Goal: Information Seeking & Learning: Learn about a topic

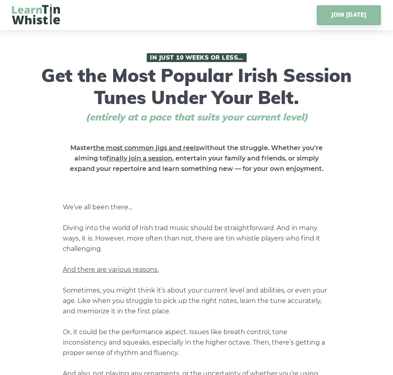
click at [313, 108] on h1 "In Just 10 Weeks or Less… Get the Most Popular Irish Session Tunes Under Your B…" at bounding box center [197, 88] width 316 height 70
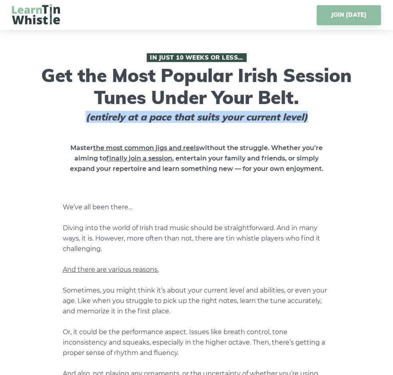
click at [309, 96] on h1 "In Just 10 Weeks or Less… Get the Most Popular Irish Session Tunes Under Your B…" at bounding box center [197, 88] width 316 height 70
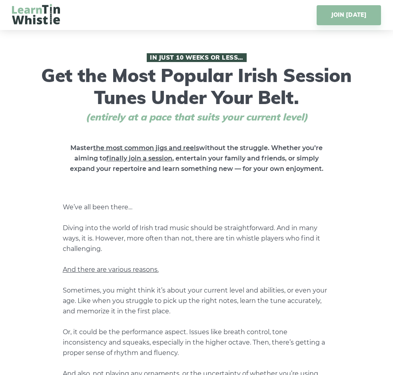
click at [309, 96] on h1 "In Just 10 Weeks or Less… Get the Most Popular Irish Session Tunes Under Your B…" at bounding box center [197, 88] width 316 height 70
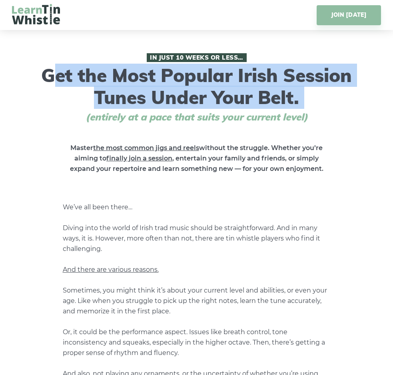
click at [309, 96] on h1 "In Just 10 Weeks or Less… Get the Most Popular Irish Session Tunes Under Your B…" at bounding box center [197, 88] width 316 height 70
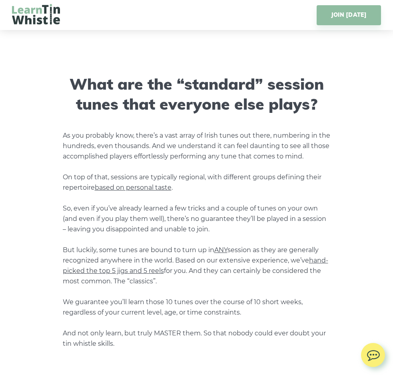
scroll to position [578, 0]
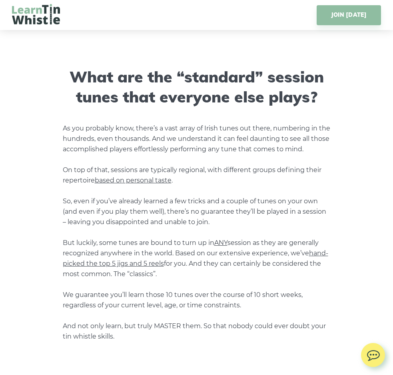
click at [321, 144] on p "As you probably know, there’s a vast array of Irish tunes out there, numbering …" at bounding box center [197, 232] width 268 height 218
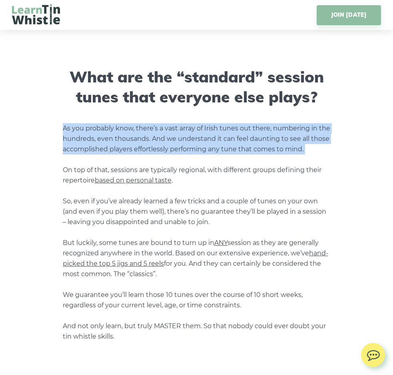
click at [321, 144] on p "As you probably know, there’s a vast array of Irish tunes out there, numbering …" at bounding box center [197, 232] width 268 height 218
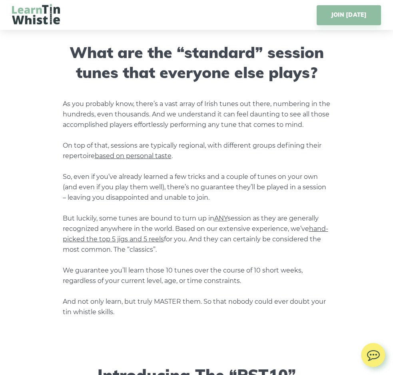
scroll to position [610, 0]
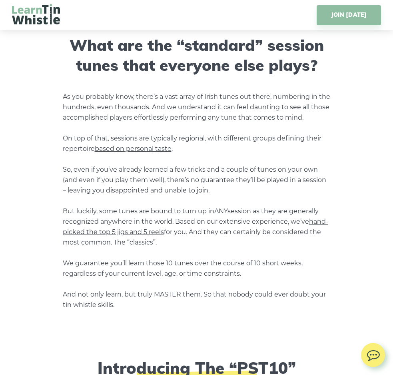
click at [321, 144] on p "As you probably know, there’s a vast array of Irish tunes out there, numbering …" at bounding box center [197, 201] width 268 height 218
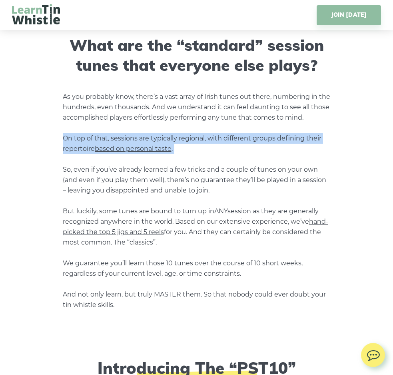
click at [321, 144] on p "As you probably know, there’s a vast array of Irish tunes out there, numbering …" at bounding box center [197, 201] width 268 height 218
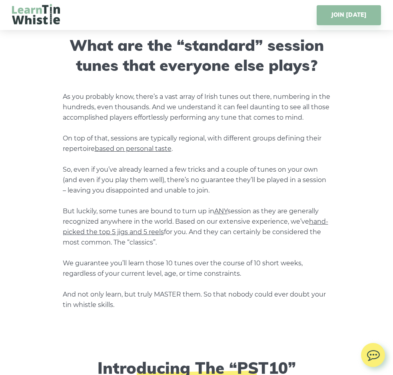
click at [321, 144] on p "As you probably know, there’s a vast array of Irish tunes out there, numbering …" at bounding box center [197, 201] width 268 height 218
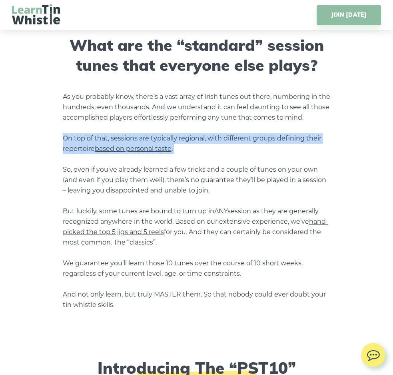
click at [321, 144] on p "As you probably know, there’s a vast array of Irish tunes out there, numbering …" at bounding box center [197, 201] width 268 height 218
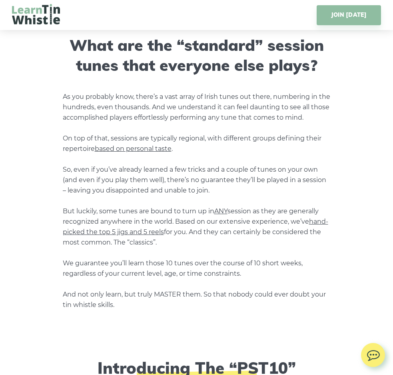
click at [321, 144] on p "As you probably know, there’s a vast array of Irish tunes out there, numbering …" at bounding box center [197, 201] width 268 height 218
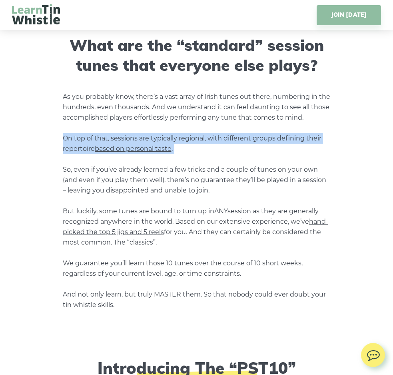
click at [321, 144] on p "As you probably know, there’s a vast array of Irish tunes out there, numbering …" at bounding box center [197, 201] width 268 height 218
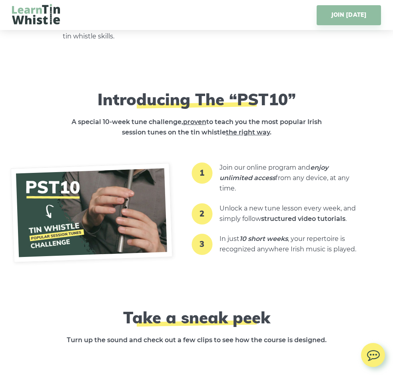
scroll to position [871, 0]
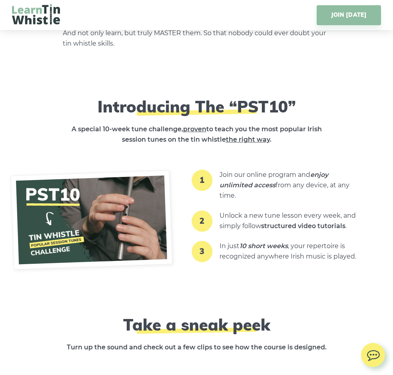
click at [308, 136] on p "A special 10-week tune challenge, proven to teach you the most popular Irish se…" at bounding box center [197, 134] width 268 height 21
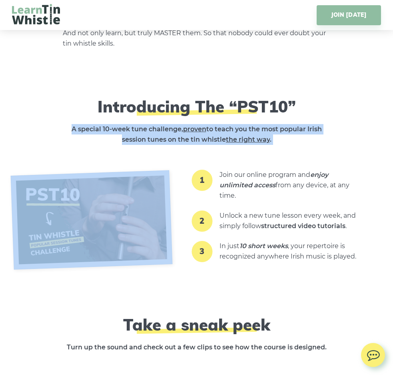
click at [308, 136] on p "A special 10-week tune challenge, proven to teach you the most popular Irish se…" at bounding box center [197, 134] width 268 height 21
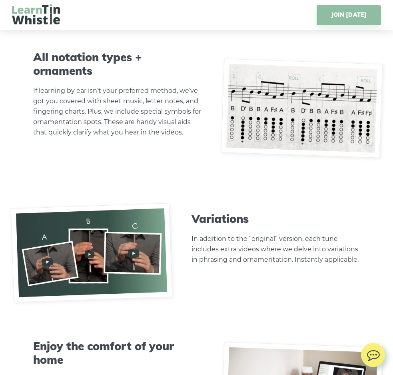
scroll to position [2470, 0]
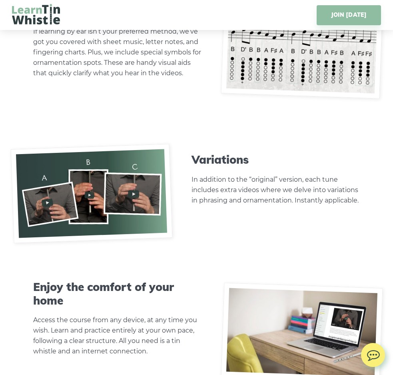
click at [349, 174] on p "In addition to the “original” version, each tune includes extra videos where we…" at bounding box center [276, 189] width 168 height 31
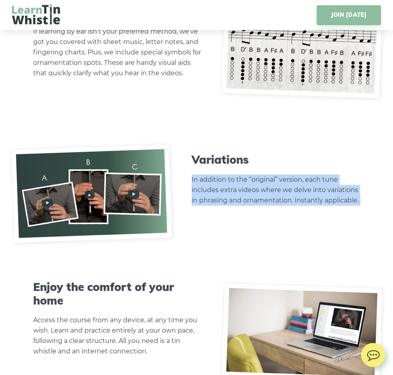
click at [349, 174] on p "In addition to the “original” version, each tune includes extra videos where we…" at bounding box center [276, 189] width 168 height 31
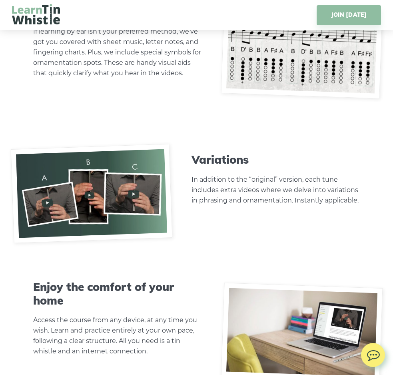
click at [349, 174] on p "In addition to the “original” version, each tune includes extra videos where we…" at bounding box center [276, 189] width 168 height 31
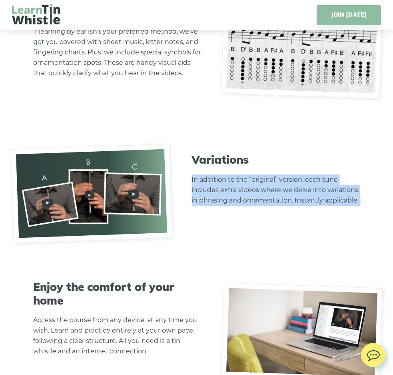
click at [347, 174] on p "In addition to the “original” version, each tune includes extra videos where we…" at bounding box center [276, 189] width 168 height 31
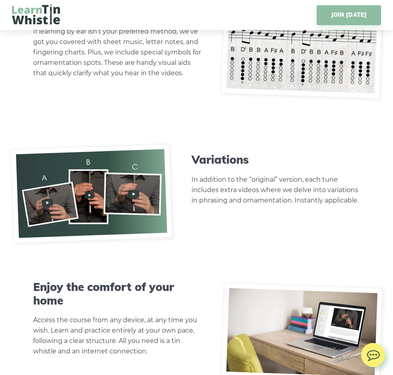
click at [347, 174] on p "In addition to the “original” version, each tune includes extra videos where we…" at bounding box center [276, 189] width 168 height 31
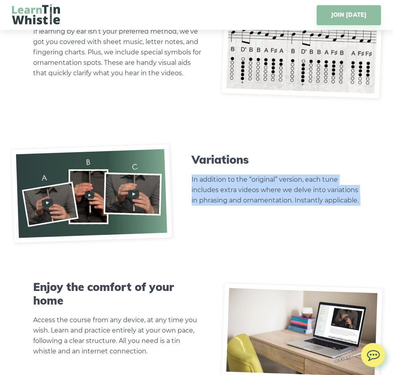
click at [347, 174] on p "In addition to the “original” version, each tune includes extra videos where we…" at bounding box center [276, 189] width 168 height 31
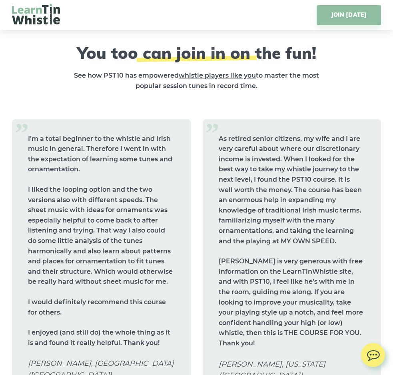
scroll to position [3151, 0]
click at [195, 207] on div "I’m a total beginner to the whistle and Irish music in general. Therefore I wen…" at bounding box center [101, 265] width 191 height 291
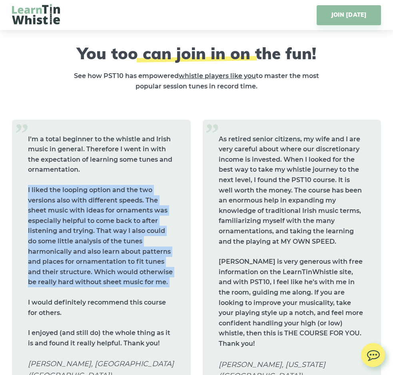
click at [195, 207] on div "I’m a total beginner to the whistle and Irish music in general. Therefore I wen…" at bounding box center [101, 265] width 191 height 291
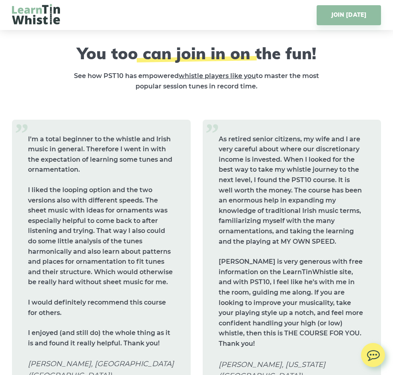
click at [195, 207] on div "I’m a total beginner to the whistle and Irish music in general. Therefore I wen…" at bounding box center [101, 265] width 191 height 291
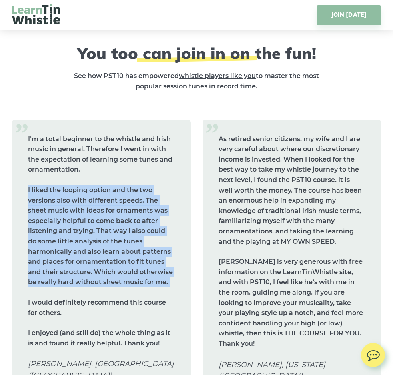
click at [195, 207] on div "I’m a total beginner to the whistle and Irish music in general. Therefore I wen…" at bounding box center [101, 265] width 191 height 291
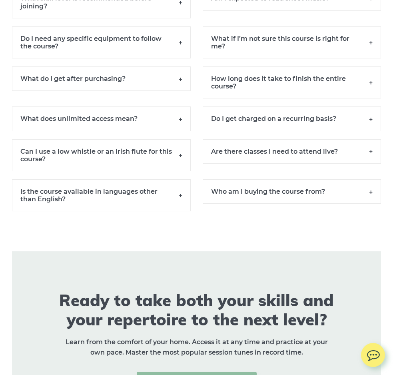
scroll to position [5486, 0]
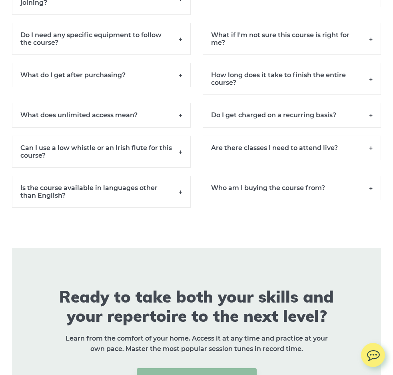
click at [182, 190] on h6 "Is the course available in languages other than English?" at bounding box center [101, 192] width 179 height 32
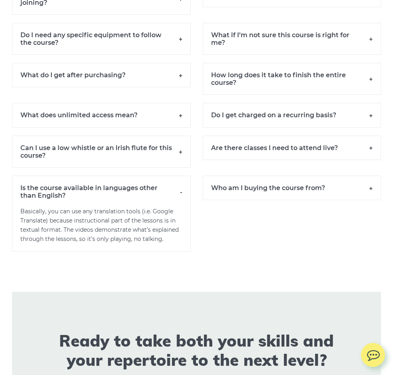
click at [180, 189] on h6 "Is the course available in languages other than English?" at bounding box center [101, 192] width 179 height 32
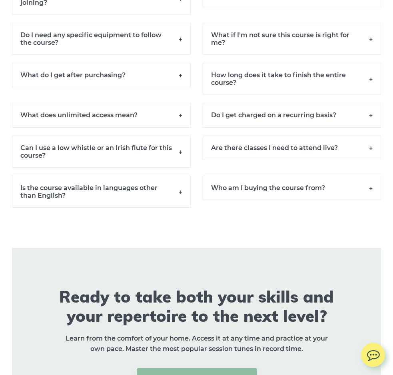
click at [178, 148] on h6 "Can I use a low whistle or an Irish flute for this course?" at bounding box center [101, 152] width 179 height 32
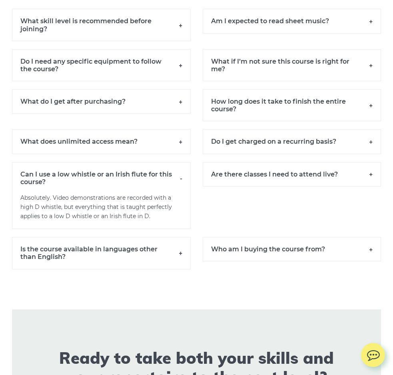
scroll to position [5450, 0]
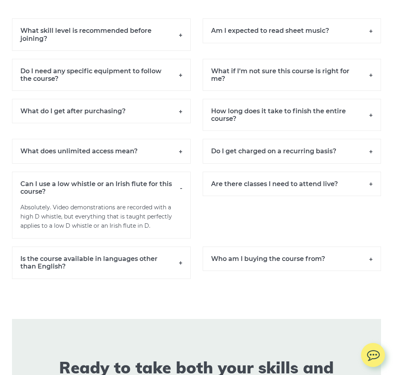
click at [178, 187] on h6 "Can I use a low whistle or an Irish flute for this course?" at bounding box center [101, 188] width 179 height 32
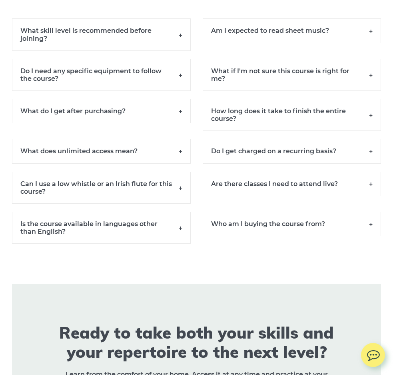
click at [181, 150] on h6 "What does unlimited access mean?" at bounding box center [101, 151] width 179 height 24
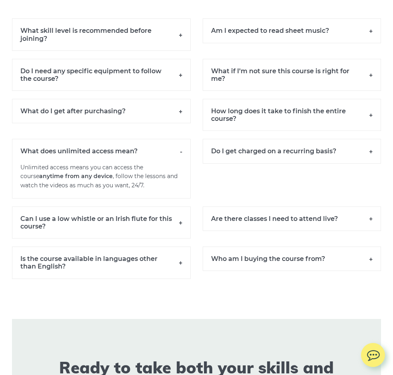
click at [181, 150] on h6 "What does unlimited access mean?" at bounding box center [101, 151] width 179 height 24
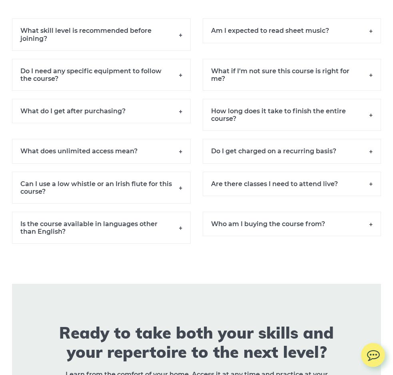
click at [181, 116] on h6 "What do I get after purchasing?" at bounding box center [101, 111] width 179 height 24
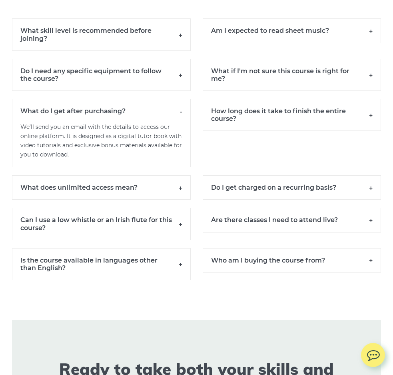
click at [181, 116] on h6 "What do I get after purchasing?" at bounding box center [101, 111] width 179 height 24
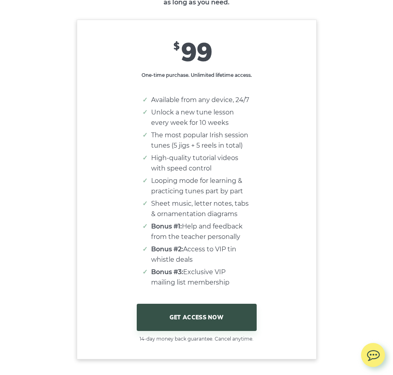
scroll to position [4754, 0]
click at [197, 191] on li "Looping mode for learning & practicing tunes part by part" at bounding box center [200, 186] width 99 height 21
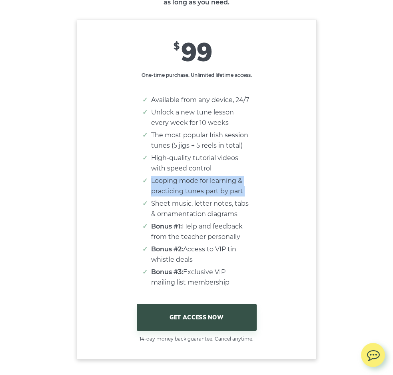
click at [205, 191] on li "Looping mode for learning & practicing tunes part by part" at bounding box center [200, 186] width 99 height 21
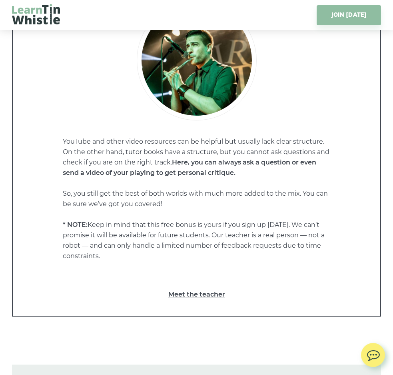
scroll to position [3937, 0]
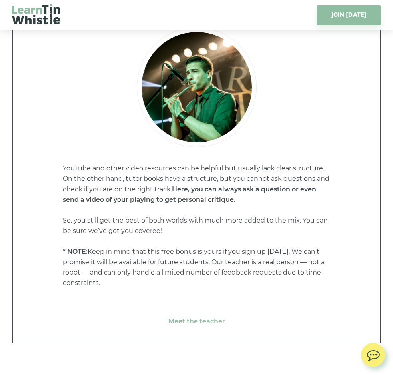
click at [236, 190] on p "YouTube and other video resources can be helpful but usually lack clear structu…" at bounding box center [197, 225] width 268 height 125
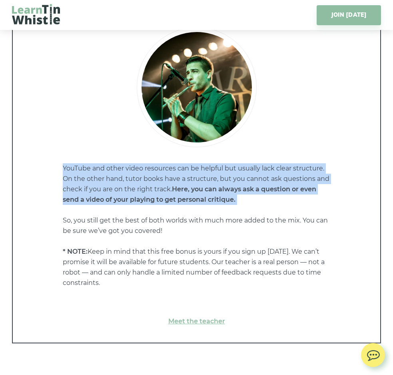
click at [247, 190] on p "YouTube and other video resources can be helpful but usually lack clear structu…" at bounding box center [197, 225] width 268 height 125
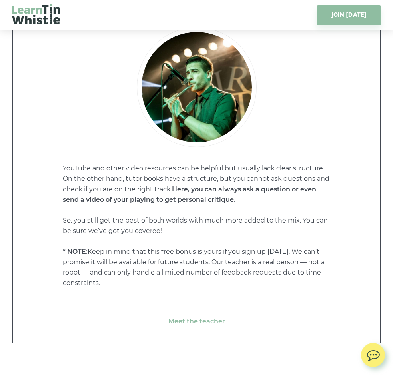
click at [247, 190] on p "YouTube and other video resources can be helpful but usually lack clear structu…" at bounding box center [197, 225] width 268 height 125
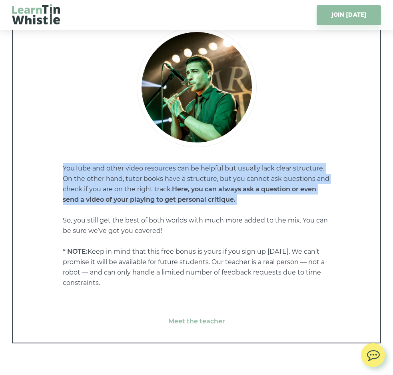
click at [247, 190] on p "YouTube and other video resources can be helpful but usually lack clear structu…" at bounding box center [197, 225] width 268 height 125
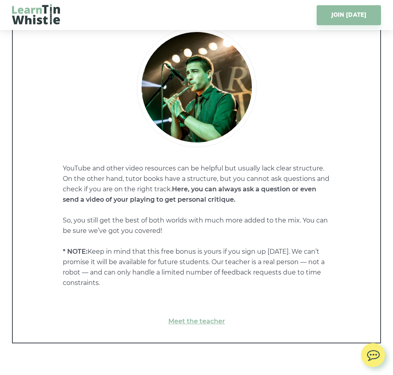
click at [234, 219] on p "YouTube and other video resources can be helpful but usually lack clear structu…" at bounding box center [197, 225] width 268 height 125
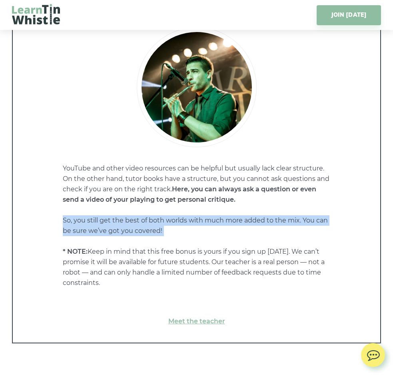
click at [234, 219] on p "YouTube and other video resources can be helpful but usually lack clear structu…" at bounding box center [197, 225] width 268 height 125
click at [223, 222] on p "YouTube and other video resources can be helpful but usually lack clear structu…" at bounding box center [197, 225] width 268 height 125
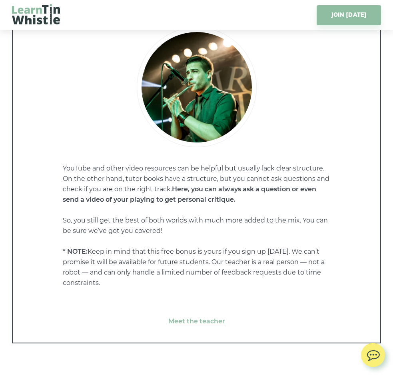
click at [223, 222] on p "YouTube and other video resources can be helpful but usually lack clear structu…" at bounding box center [197, 225] width 268 height 125
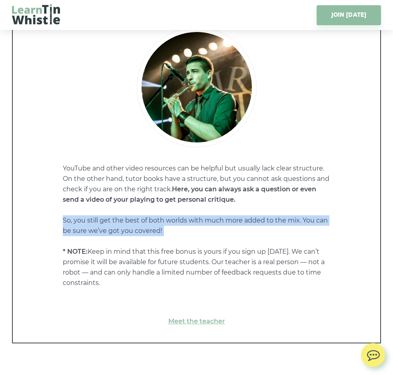
click at [223, 222] on p "YouTube and other video resources can be helpful but usually lack clear structu…" at bounding box center [197, 225] width 268 height 125
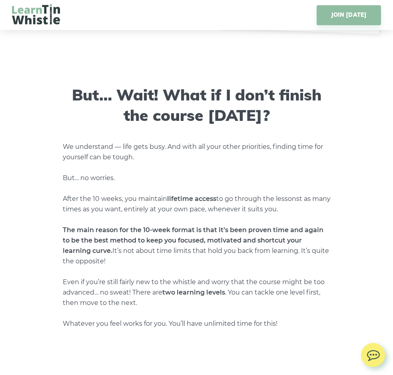
scroll to position [2815, 0]
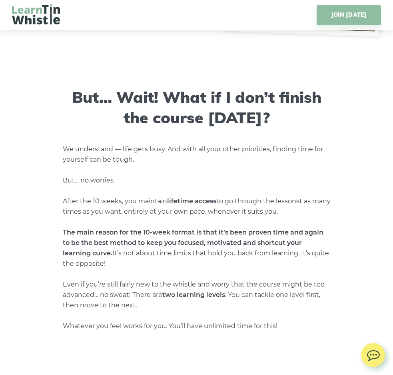
click at [302, 204] on p "We understand — life gets busy. And with all your other priorities, finding tim…" at bounding box center [197, 237] width 268 height 187
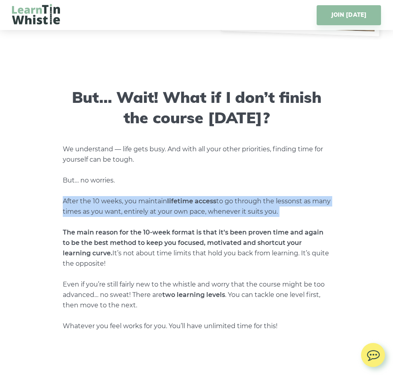
click at [302, 204] on p "We understand — life gets busy. And with all your other priorities, finding tim…" at bounding box center [197, 237] width 268 height 187
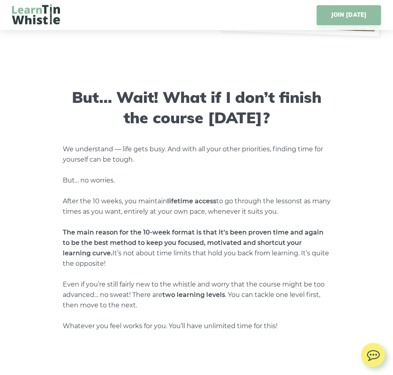
click at [302, 204] on p "We understand — life gets busy. And with all your other priorities, finding tim…" at bounding box center [197, 237] width 268 height 187
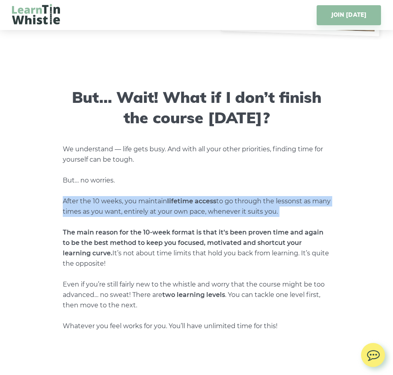
click at [302, 204] on p "We understand — life gets busy. And with all your other priorities, finding tim…" at bounding box center [197, 237] width 268 height 187
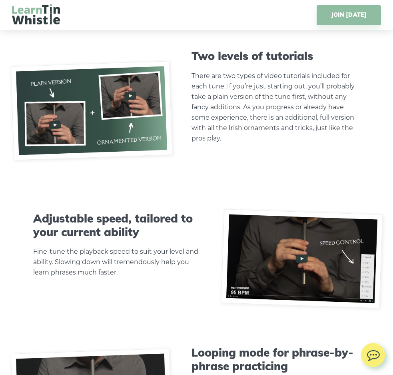
scroll to position [1966, 0]
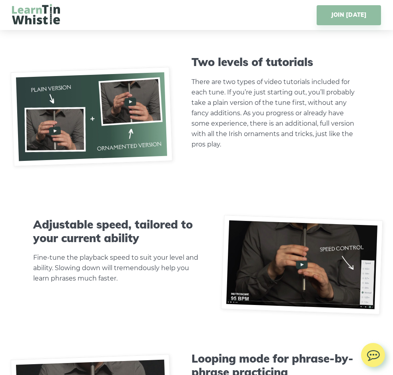
click at [361, 109] on div "Two levels of tutorials There are two types of video tutorials included for eac…" at bounding box center [276, 116] width 210 height 122
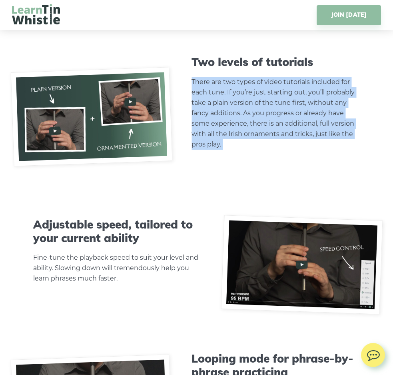
click at [359, 109] on p "There are two types of video tutorials included for each tune. If you’re just s…" at bounding box center [276, 113] width 168 height 73
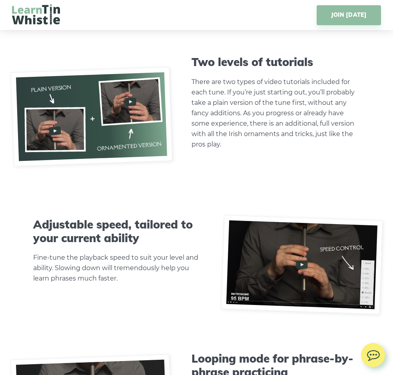
click at [359, 109] on p "There are two types of video tutorials included for each tune. If you’re just s…" at bounding box center [276, 113] width 168 height 73
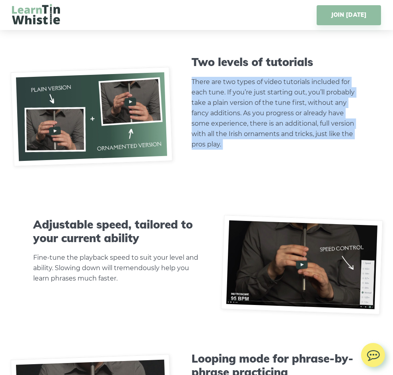
click at [348, 107] on p "There are two types of video tutorials included for each tune. If you’re just s…" at bounding box center [276, 113] width 168 height 73
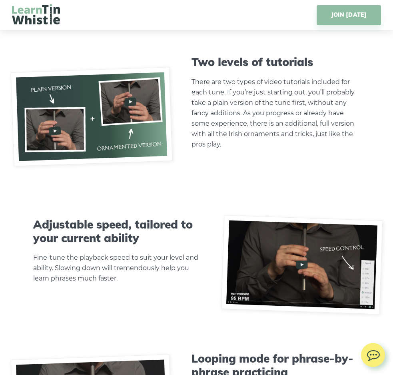
click at [348, 107] on p "There are two types of video tutorials included for each tune. If you’re just s…" at bounding box center [276, 113] width 168 height 73
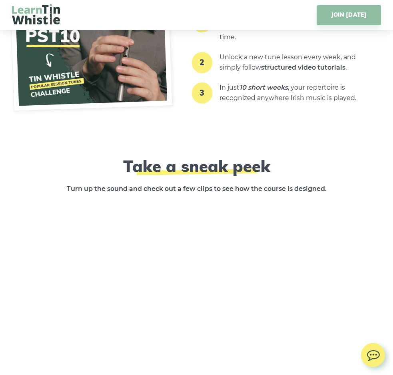
scroll to position [1008, 0]
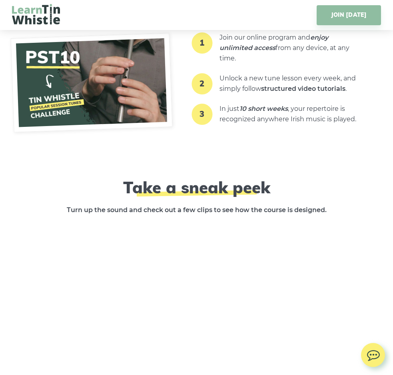
click at [306, 183] on h2 "Take a sneak peek" at bounding box center [197, 187] width 288 height 19
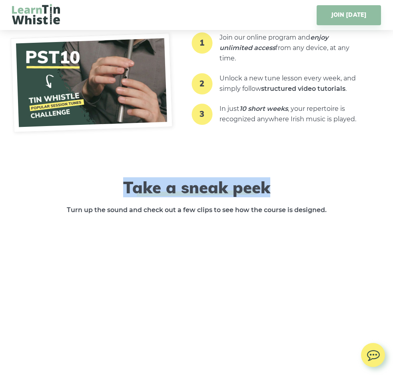
click at [295, 194] on h2 "Take a sneak peek" at bounding box center [197, 187] width 288 height 19
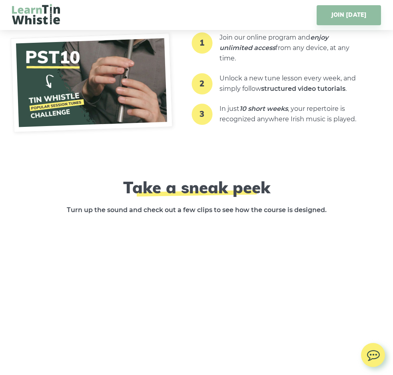
scroll to position [904, 0]
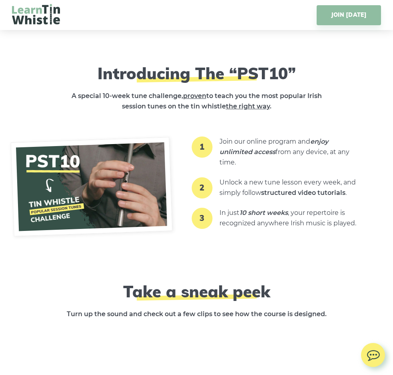
click at [297, 170] on li "1 Join our online program and enjoy unlimited access from any device, at any ti…" at bounding box center [289, 152] width 140 height 41
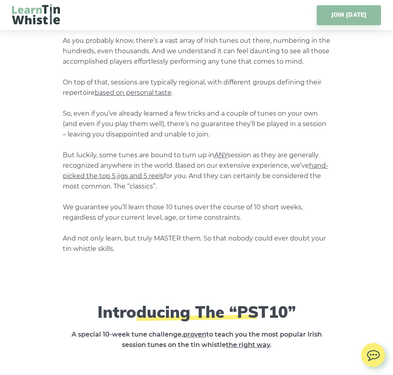
scroll to position [627, 0]
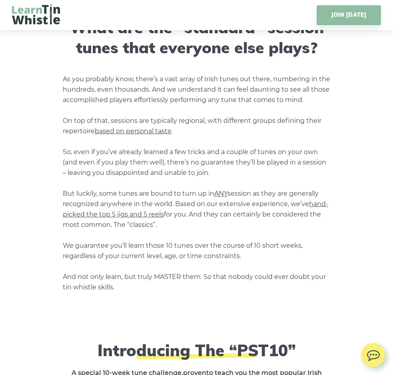
click at [276, 205] on p "As you probably know, there’s a vast array of Irish tunes out there, numbering …" at bounding box center [197, 183] width 268 height 218
click at [264, 217] on p "As you probably know, there’s a vast array of Irish tunes out there, numbering …" at bounding box center [197, 183] width 268 height 218
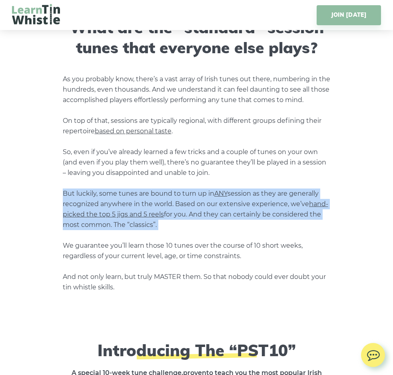
click at [264, 217] on p "As you probably know, there’s a vast array of Irish tunes out there, numbering …" at bounding box center [197, 183] width 268 height 218
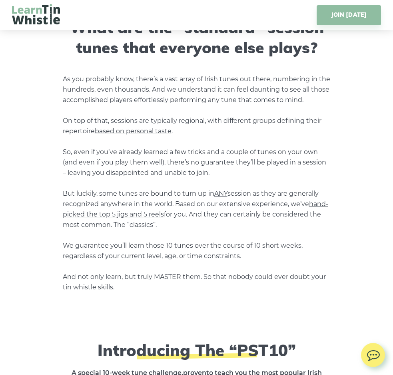
click at [264, 217] on p "As you probably know, there’s a vast array of Irish tunes out there, numbering …" at bounding box center [197, 183] width 268 height 218
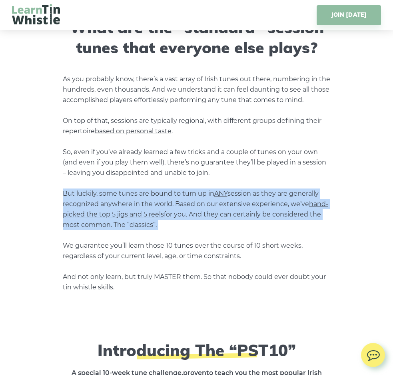
click at [264, 218] on p "As you probably know, there’s a vast array of Irish tunes out there, numbering …" at bounding box center [197, 183] width 268 height 218
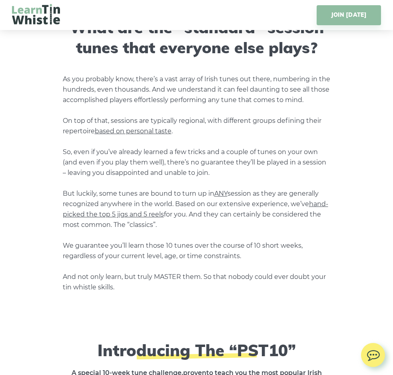
click at [264, 218] on p "As you probably know, there’s a vast array of Irish tunes out there, numbering …" at bounding box center [197, 183] width 268 height 218
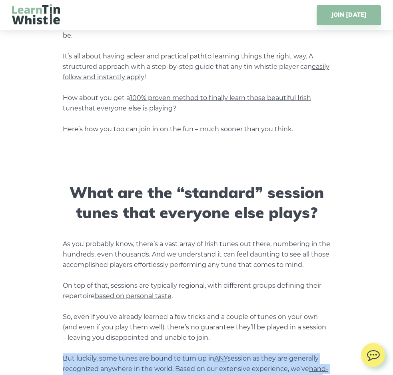
click at [264, 218] on h3 "What are the “standard” session tunes that everyone else plays?" at bounding box center [197, 202] width 268 height 40
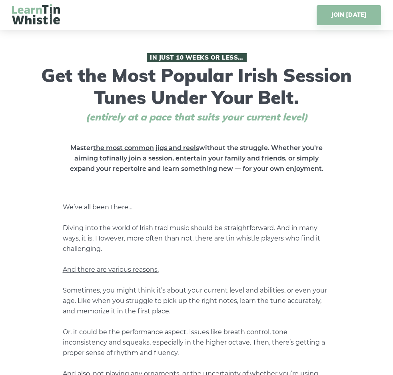
scroll to position [0, 0]
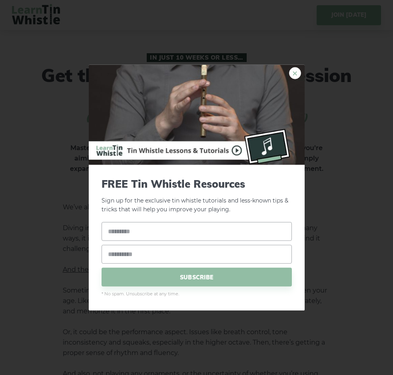
click at [295, 70] on link "×" at bounding box center [295, 73] width 12 height 12
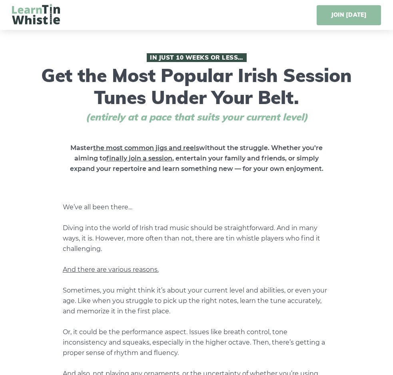
click at [341, 20] on link "JOIN [DATE]" at bounding box center [349, 15] width 64 height 20
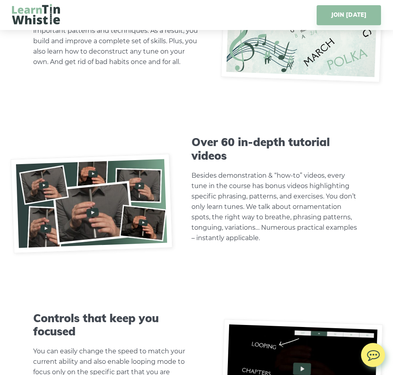
scroll to position [2445, 0]
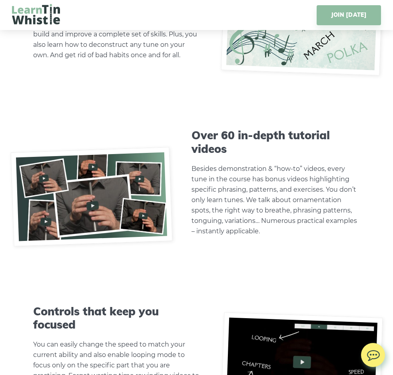
click at [268, 236] on p "Besides demonstration & “how-to” videos, every tune in the course has bonus vid…" at bounding box center [276, 200] width 168 height 73
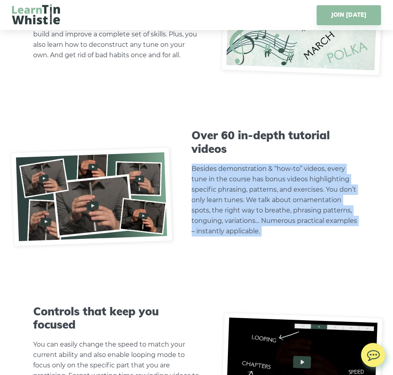
click at [267, 236] on p "Besides demonstration & “how-to” videos, every tune in the course has bonus vid…" at bounding box center [276, 200] width 168 height 73
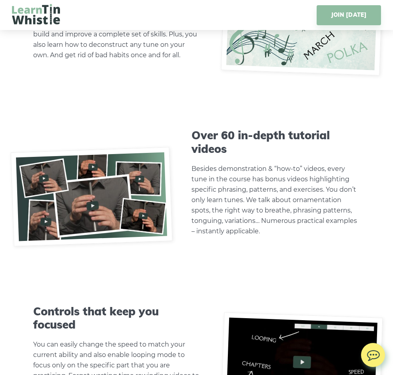
click at [267, 236] on p "Besides demonstration & “how-to” videos, every tune in the course has bonus vid…" at bounding box center [276, 200] width 168 height 73
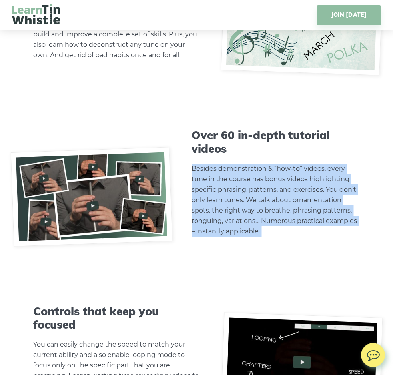
click at [267, 236] on p "Besides demonstration & “how-to” videos, every tune in the course has bonus vid…" at bounding box center [276, 200] width 168 height 73
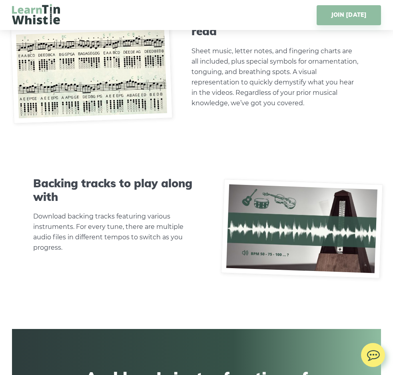
scroll to position [2971, 0]
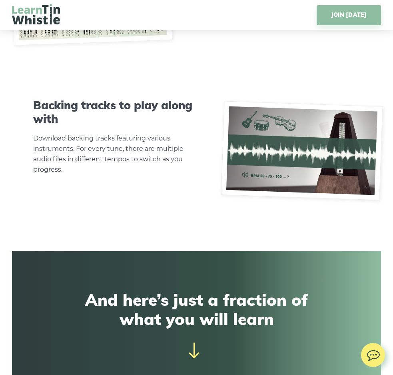
click at [192, 169] on p "Download backing tracks featuring various instruments. For every tune, there ar…" at bounding box center [117, 154] width 168 height 42
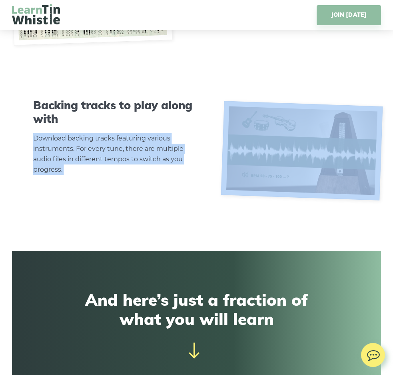
click at [189, 168] on p "Download backing tracks featuring various instruments. For every tune, there ar…" at bounding box center [117, 154] width 168 height 42
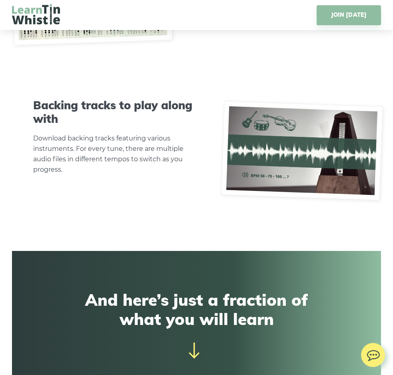
click at [189, 168] on p "Download backing tracks featuring various instruments. For every tune, there ar…" at bounding box center [117, 154] width 168 height 42
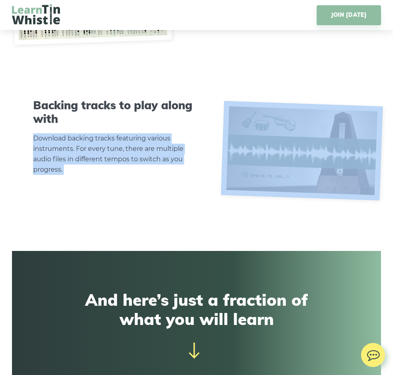
click at [190, 175] on p "Download backing tracks featuring various instruments. For every tune, there ar…" at bounding box center [117, 154] width 168 height 42
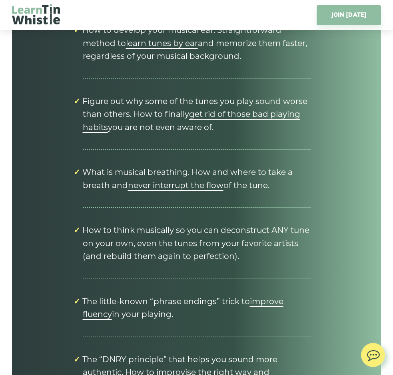
scroll to position [3902, 0]
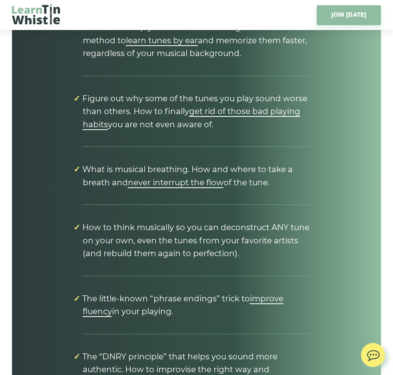
click at [329, 230] on div "And here’s just a fraction of what you will learn Discover the key principles t…" at bounding box center [196, 16] width 337 height 1317
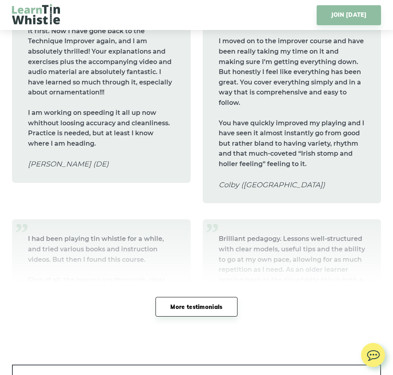
scroll to position [5316, 0]
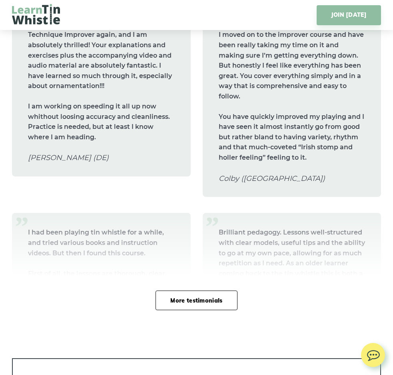
click at [201, 290] on link "More testimonials" at bounding box center [197, 300] width 82 height 20
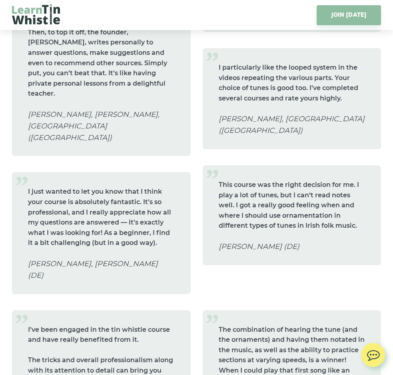
scroll to position [5630, 0]
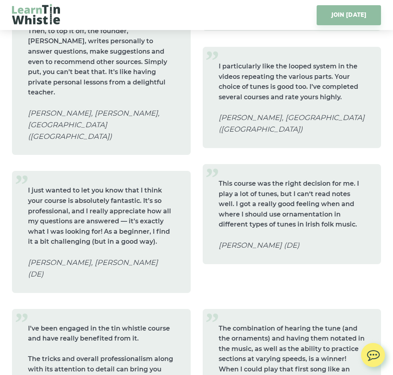
click at [190, 309] on blockquote "I’ve been engaged in the tin whistle course and have really benefited from it. …" at bounding box center [101, 380] width 179 height 142
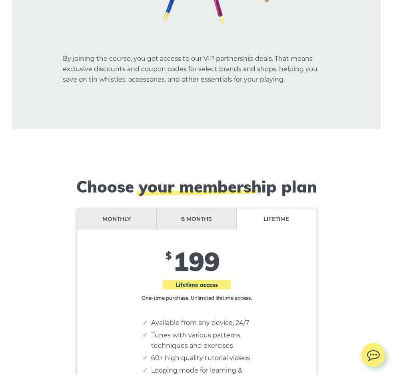
scroll to position [7566, 0]
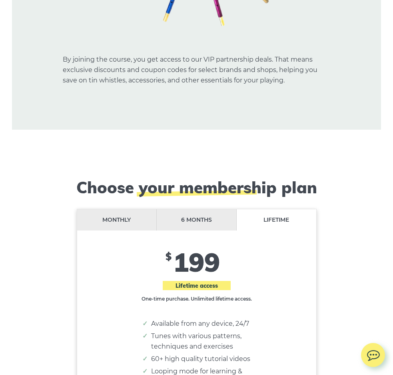
click at [195, 209] on li "6 months" at bounding box center [197, 219] width 80 height 21
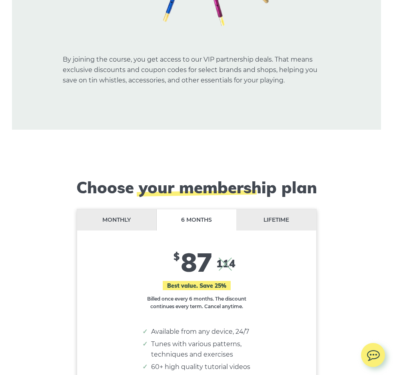
click at [142, 209] on li "Monthly" at bounding box center [117, 219] width 80 height 21
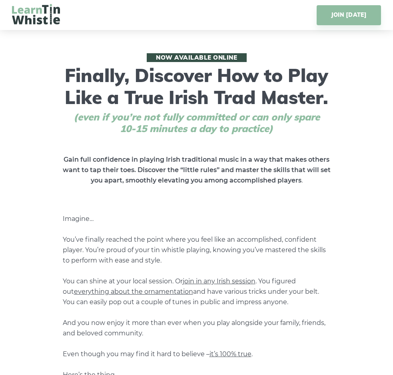
scroll to position [0, 0]
click at [35, 12] on img at bounding box center [36, 14] width 48 height 20
